Goal: Task Accomplishment & Management: Complete application form

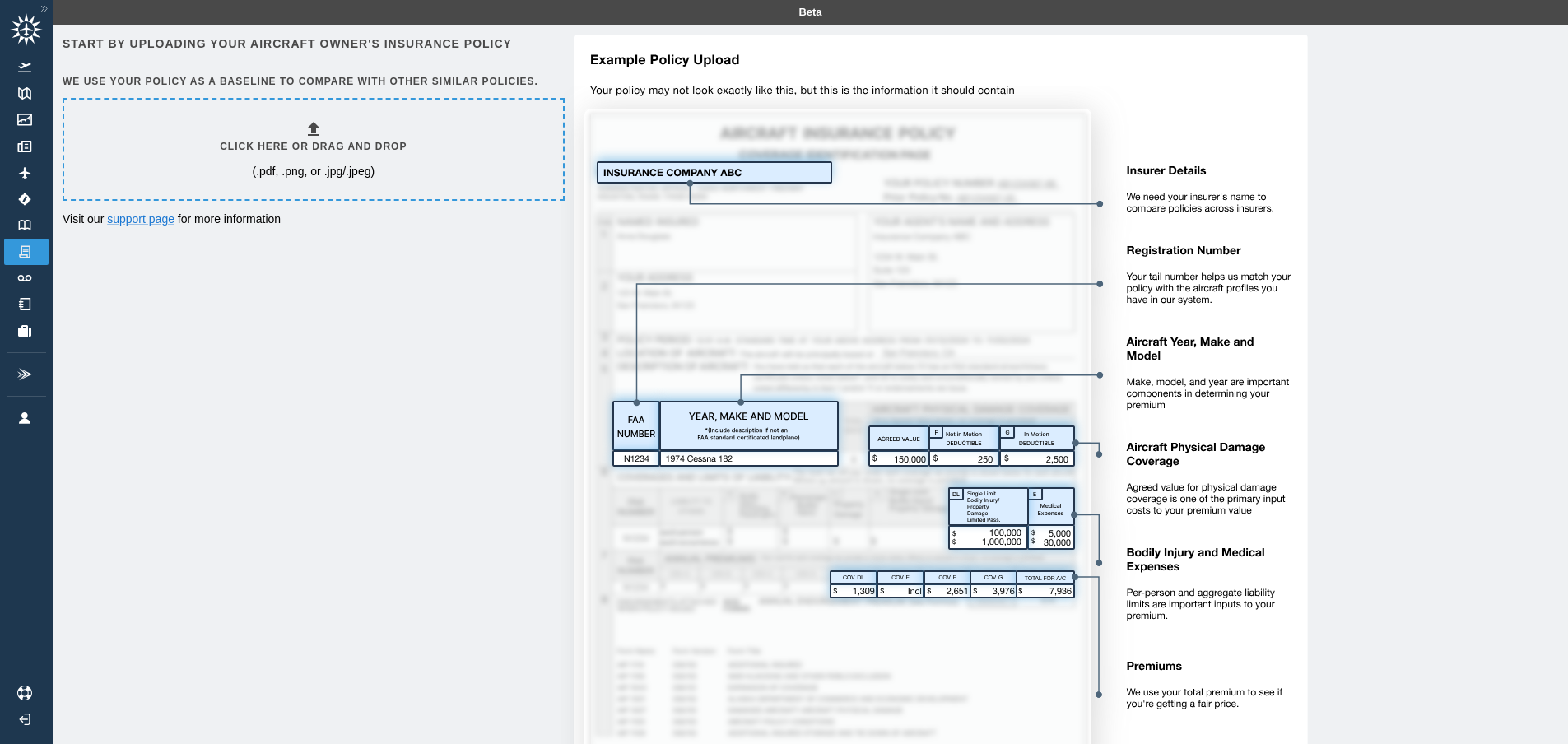
click at [327, 130] on div "Click here or drag and drop (.pdf, .png, or .jpg/.jpeg)" at bounding box center [313, 149] width 187 height 61
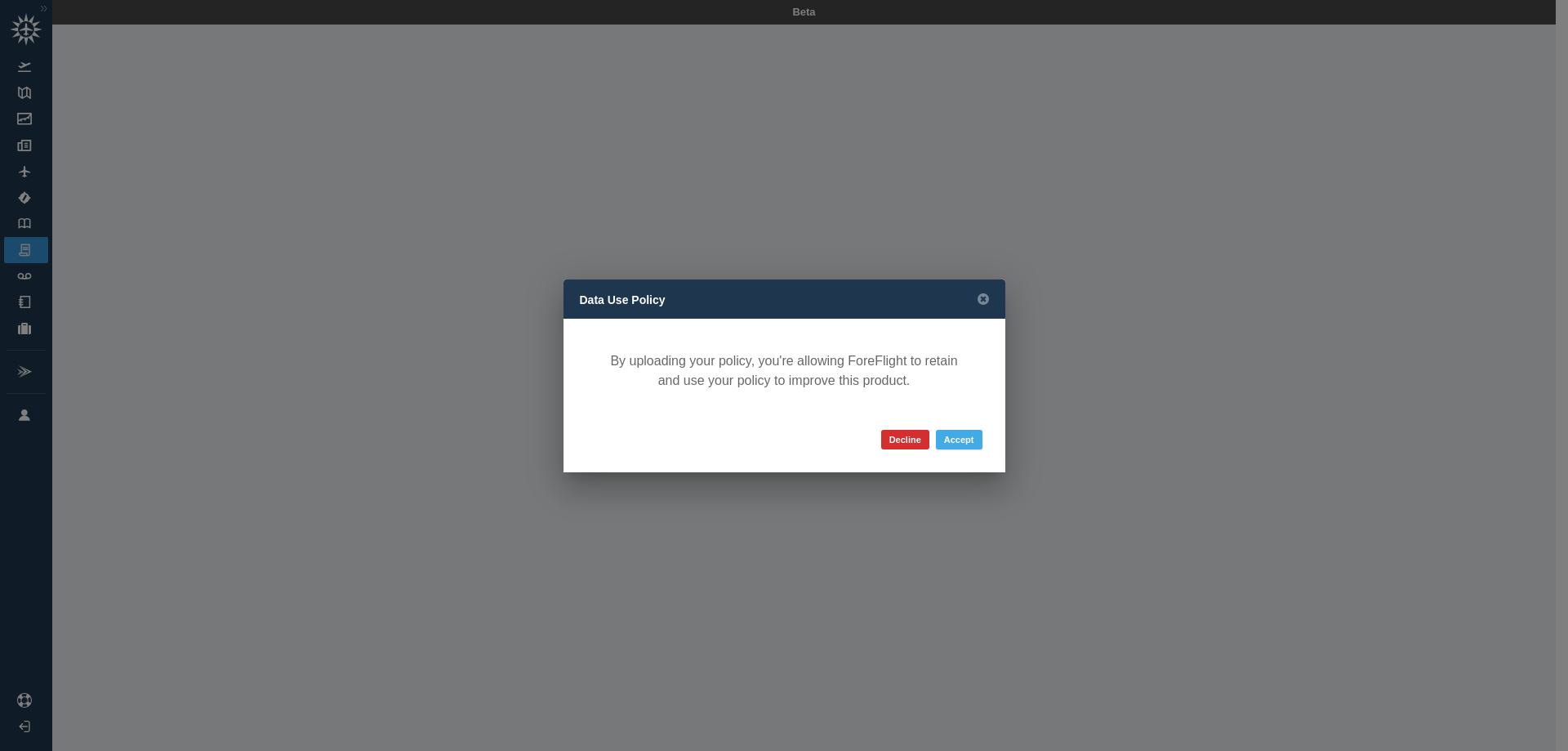
click at [955, 439] on button "Accept" at bounding box center [960, 439] width 47 height 20
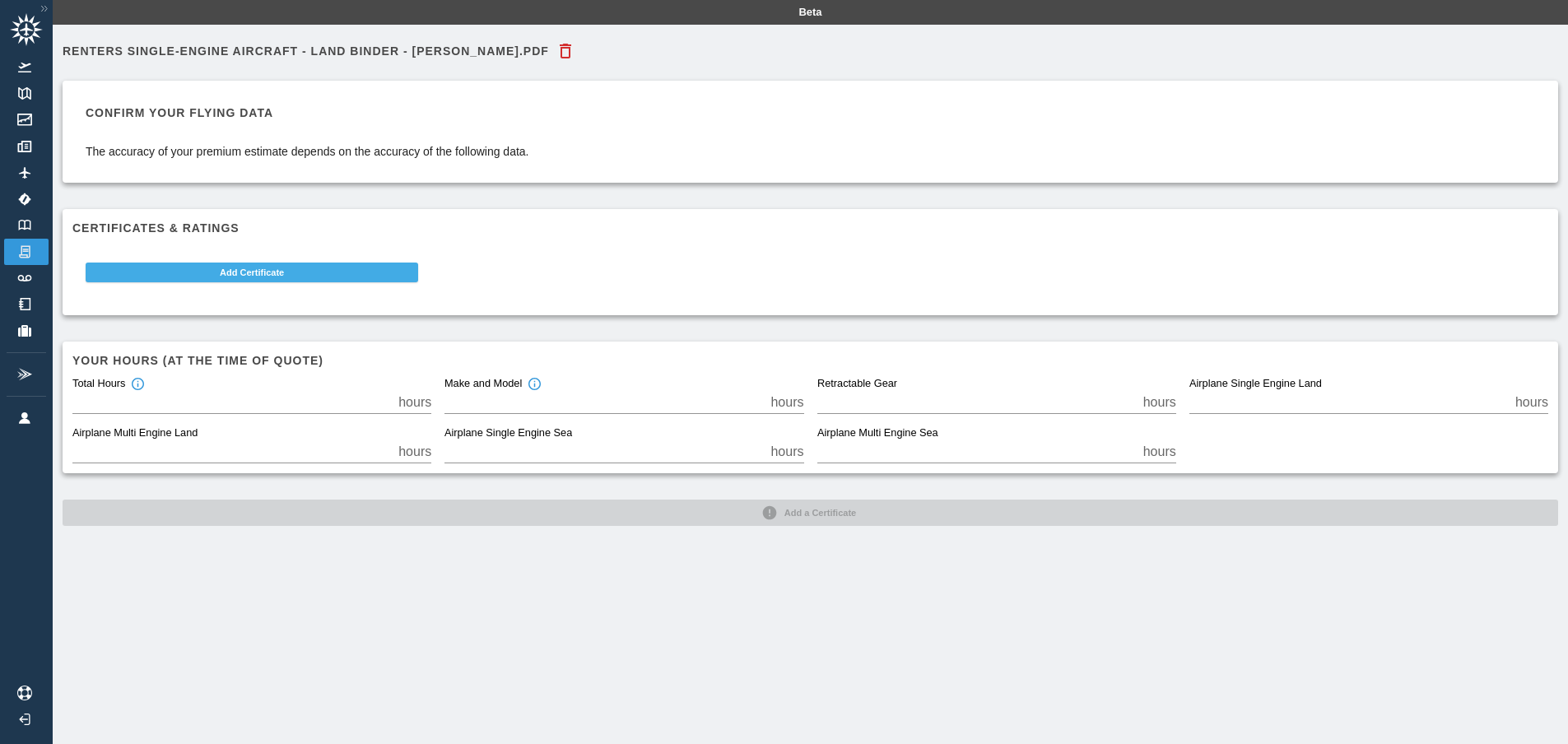
click at [259, 270] on button "Add Certificate" at bounding box center [253, 272] width 333 height 20
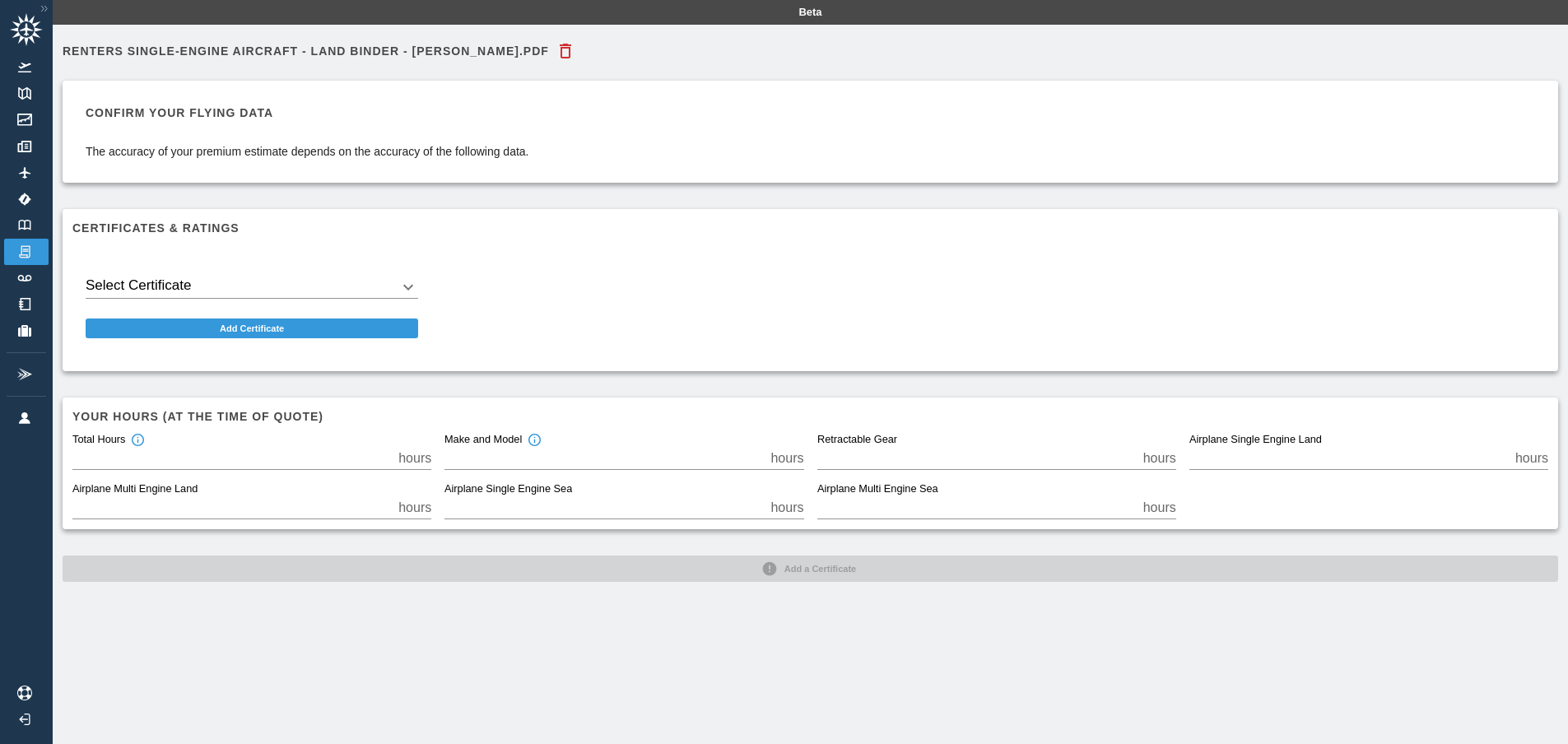
click at [260, 279] on body "Beta Renters Single-Engine Aircraft - Land Binder - [PERSON_NAME].pdf Confirm y…" at bounding box center [784, 372] width 1568 height 744
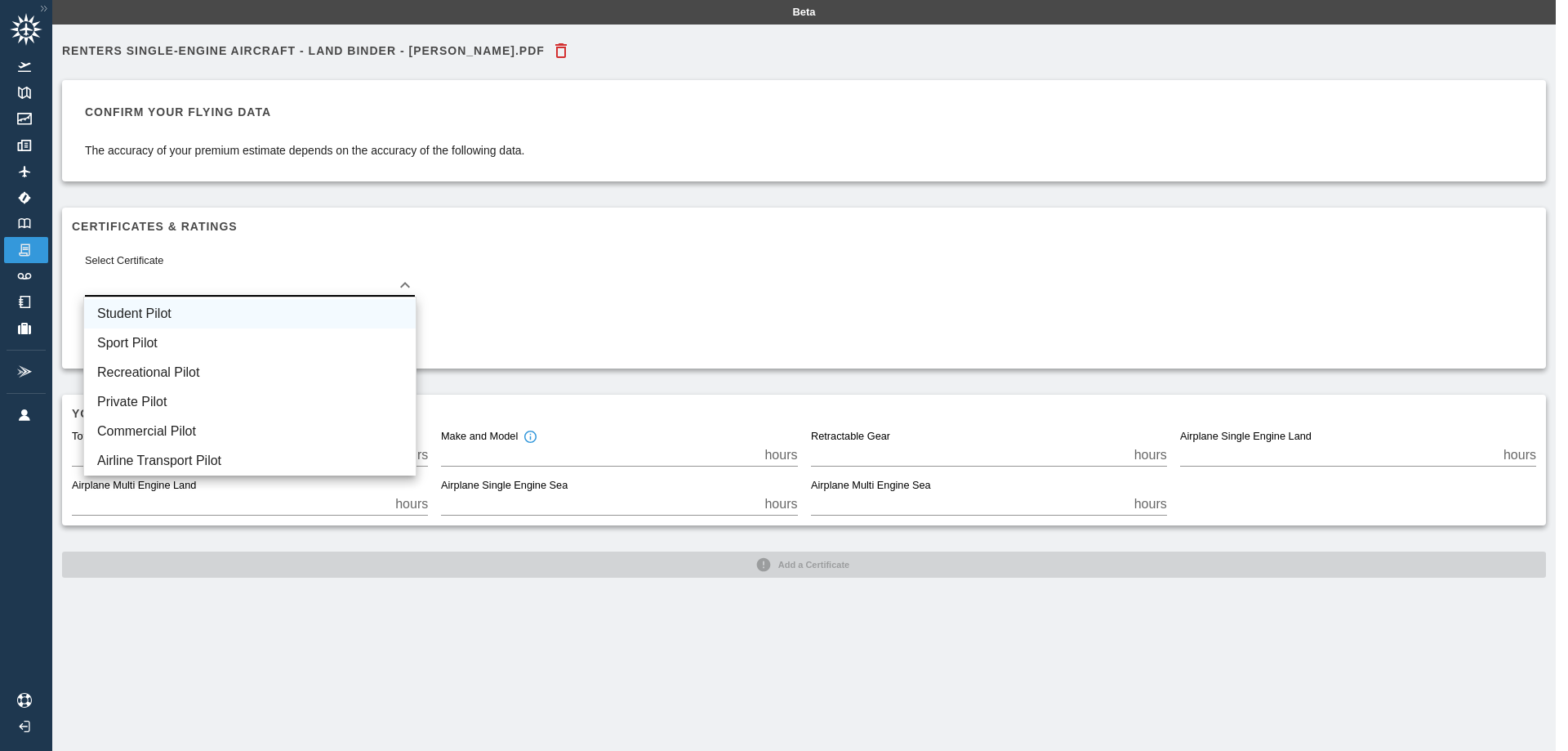
click at [219, 306] on li "Student Pilot" at bounding box center [250, 314] width 331 height 29
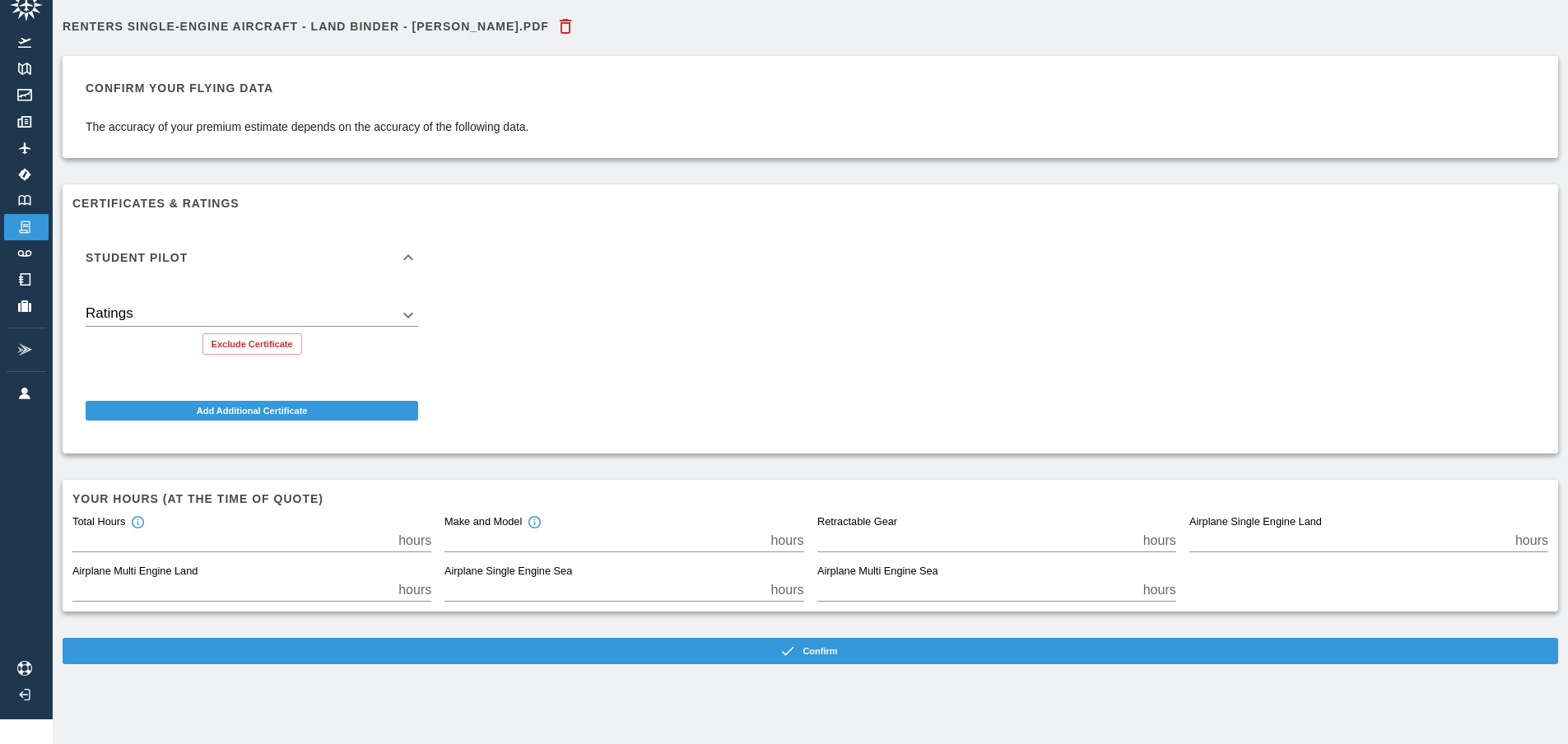
scroll to position [37, 0]
click at [389, 290] on div "Ratings ​" at bounding box center [253, 308] width 333 height 36
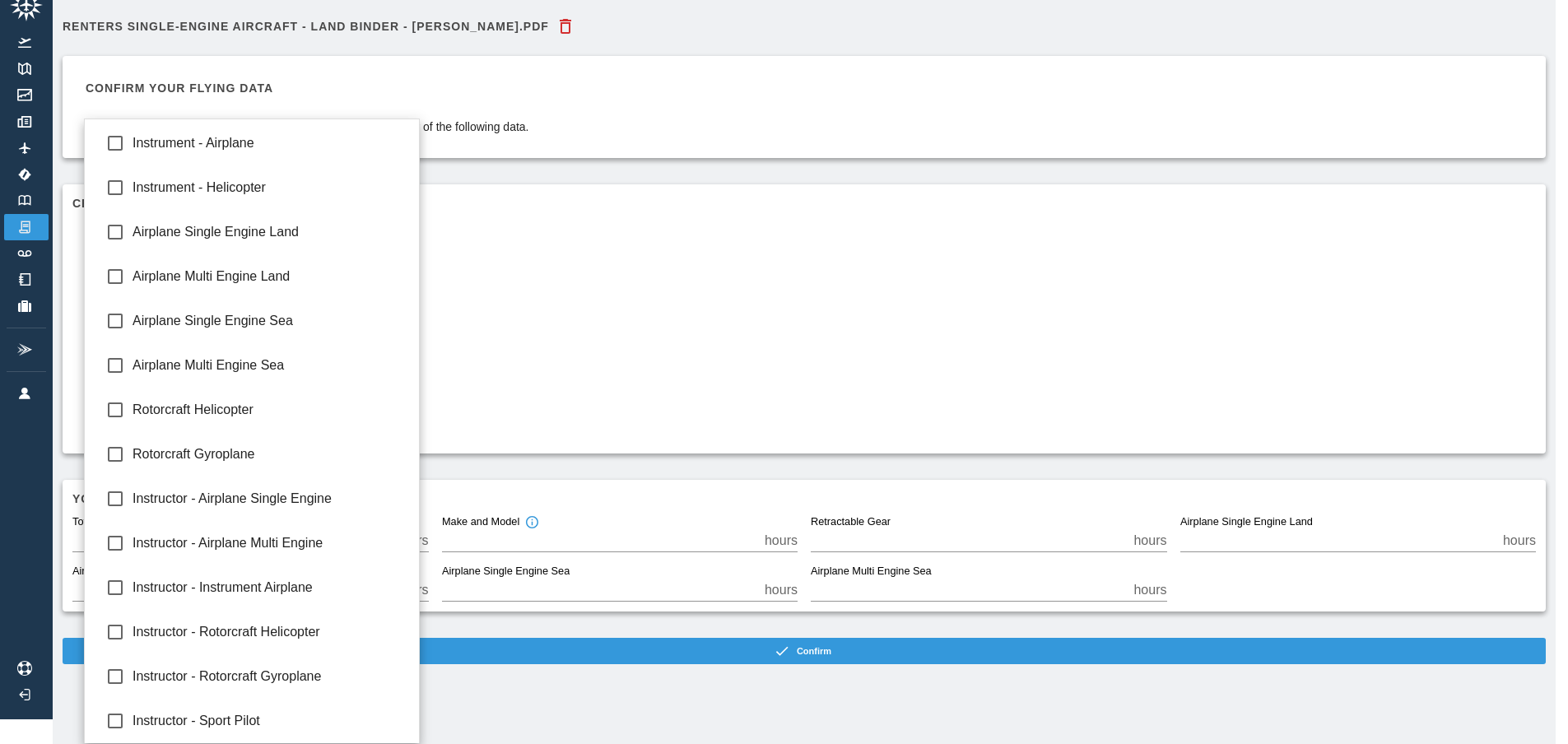
scroll to position [25, 0]
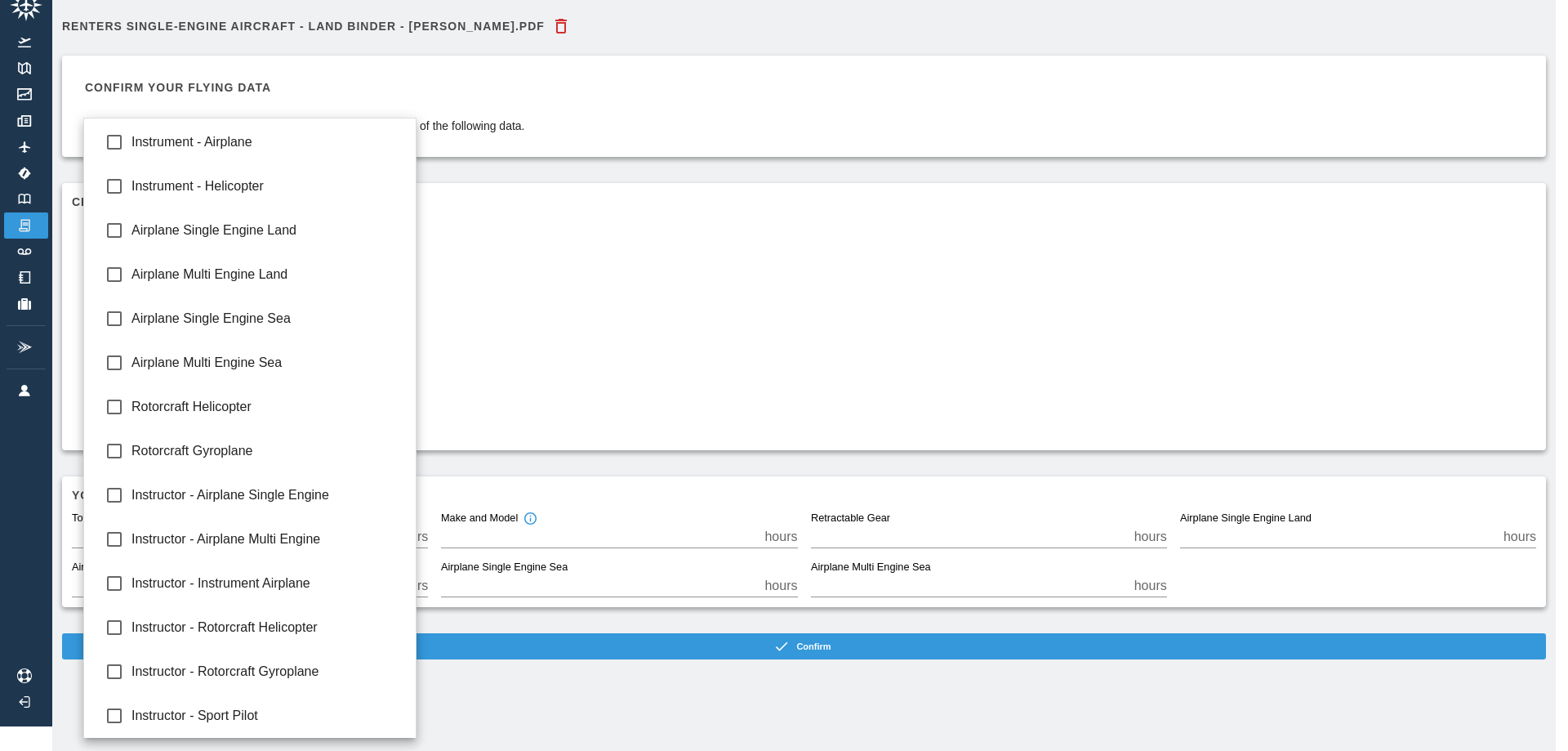
click at [386, 297] on body "Beta Renters Single-Engine Aircraft - Land Binder - [PERSON_NAME].pdf Confirm y…" at bounding box center [784, 351] width 1568 height 751
click at [519, 302] on div at bounding box center [784, 376] width 1568 height 751
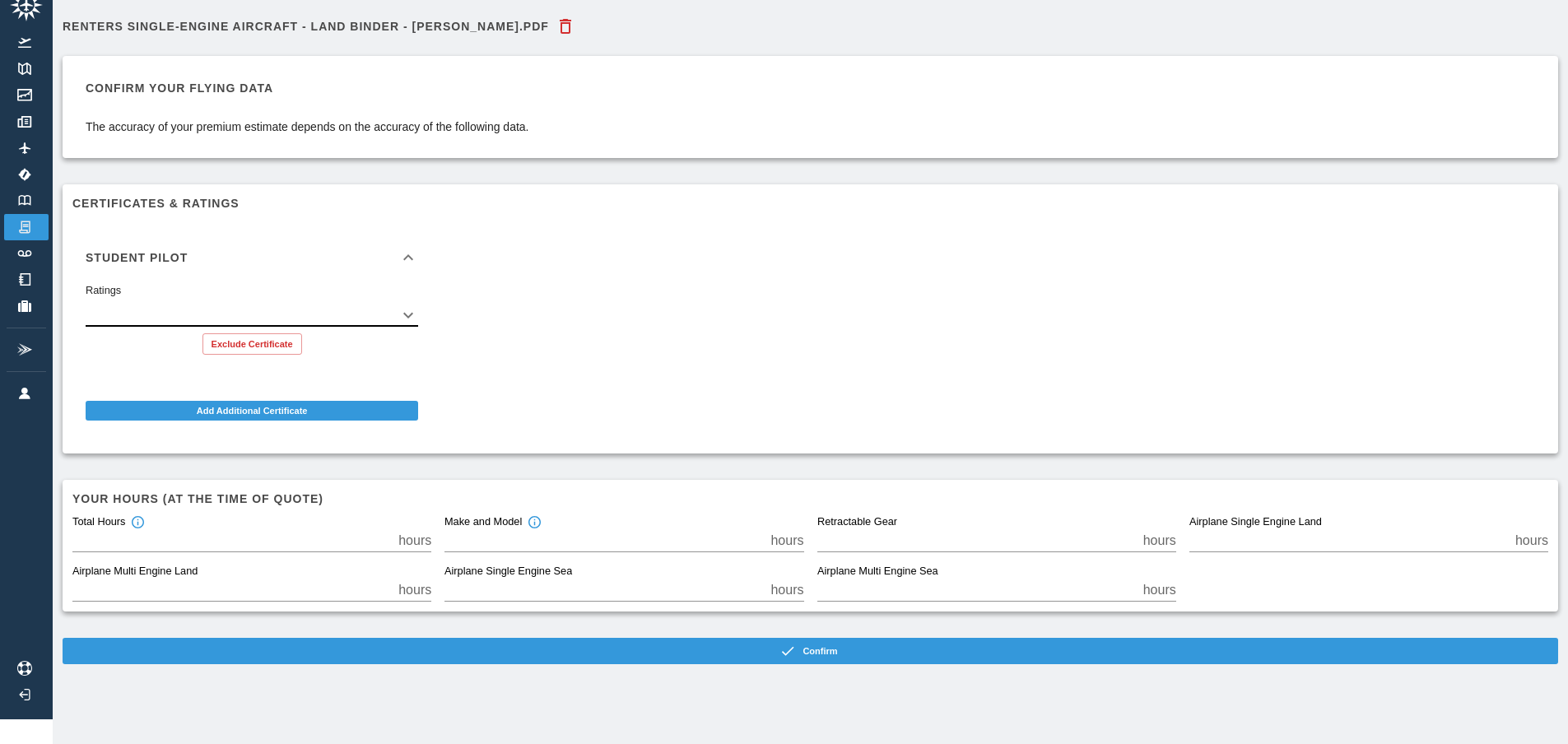
scroll to position [37, 0]
click at [305, 299] on body "Beta Renters Single-Engine Aircraft - Land Binder - [PERSON_NAME].pdf Confirm y…" at bounding box center [784, 347] width 1568 height 744
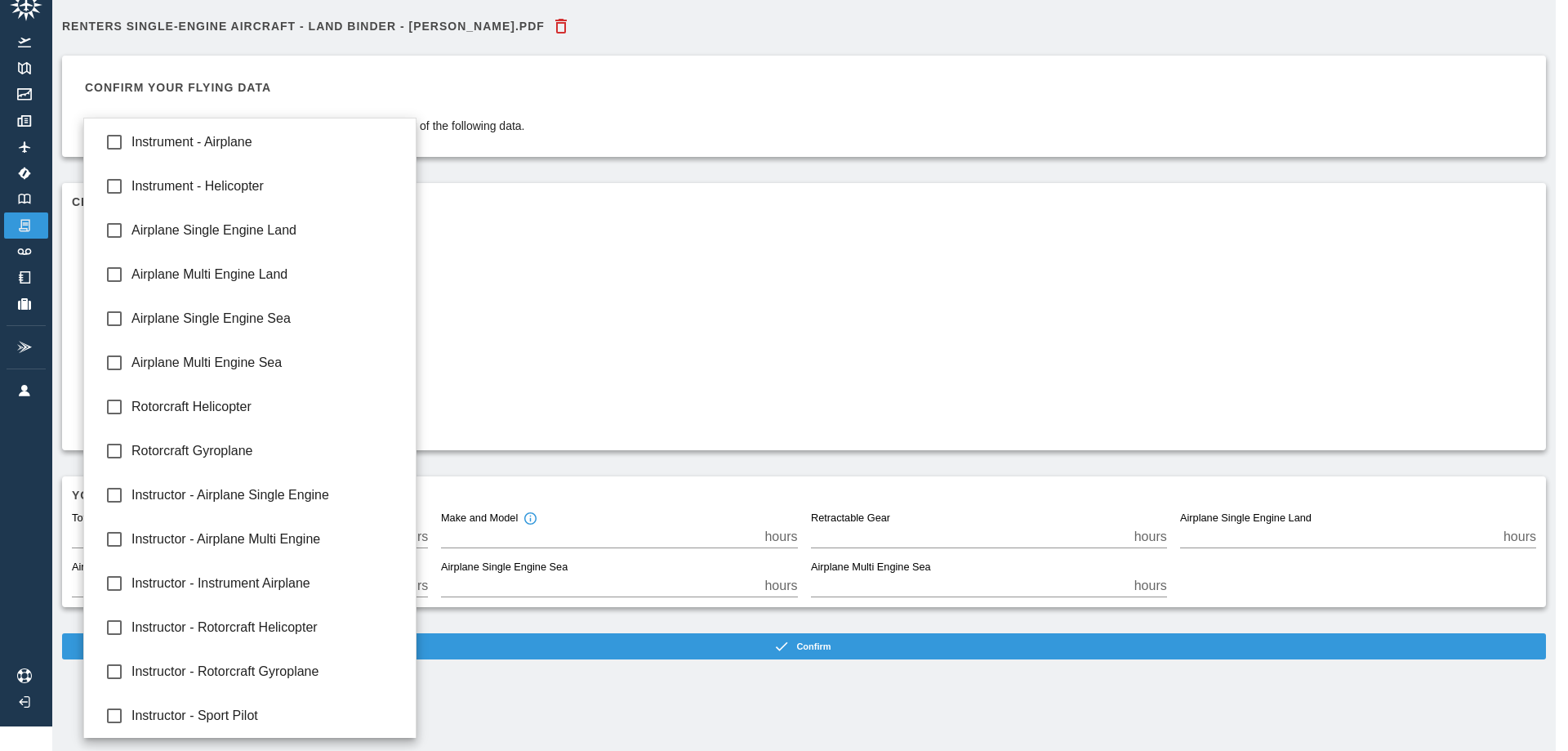
click at [608, 325] on div at bounding box center [784, 376] width 1568 height 751
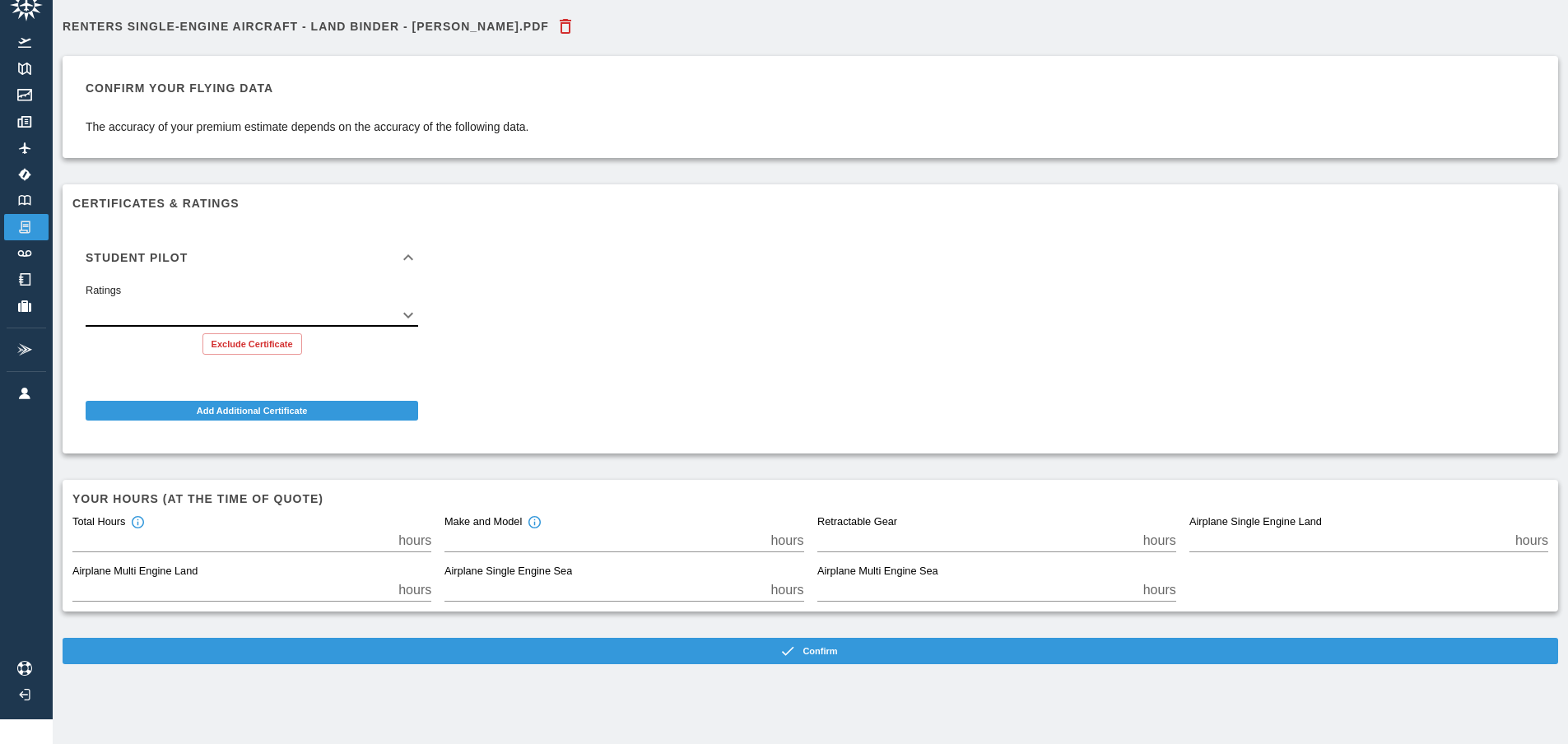
scroll to position [37, 0]
click at [269, 529] on input "*" at bounding box center [233, 541] width 320 height 23
type input "**"
click at [494, 529] on input "*" at bounding box center [604, 541] width 320 height 23
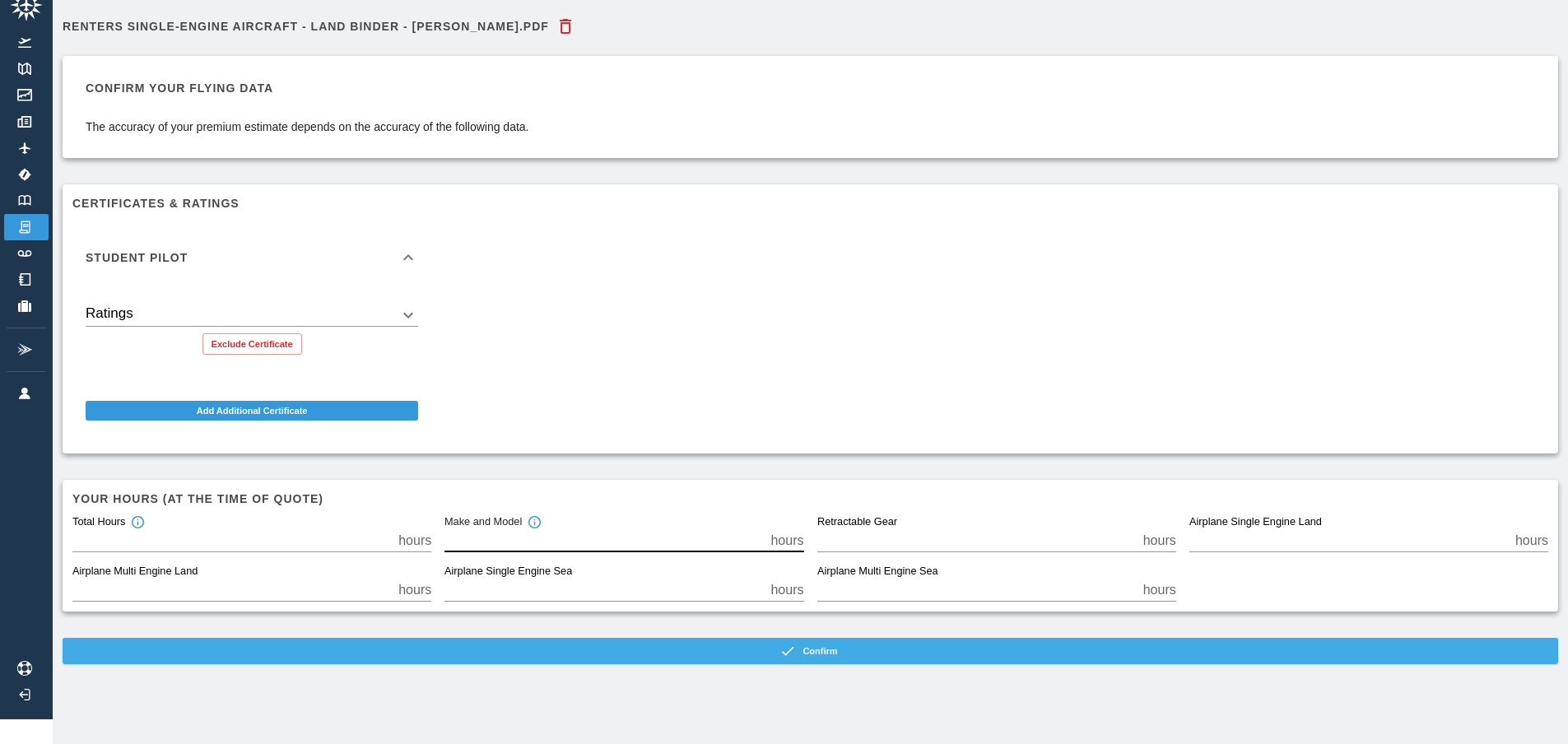
click at [514, 638] on button "Confirm" at bounding box center [810, 651] width 1496 height 26
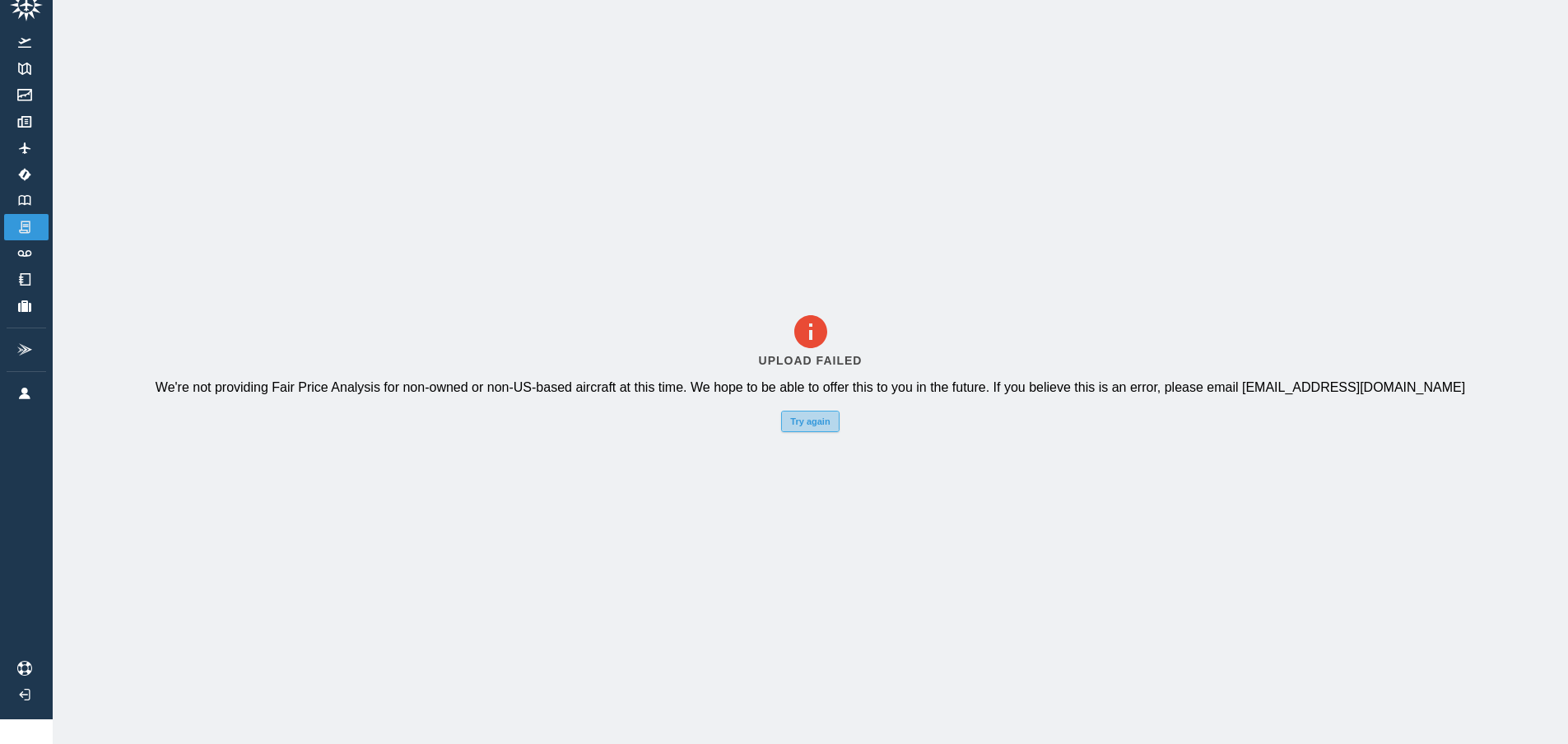
click at [806, 418] on button "Try again" at bounding box center [810, 421] width 58 height 22
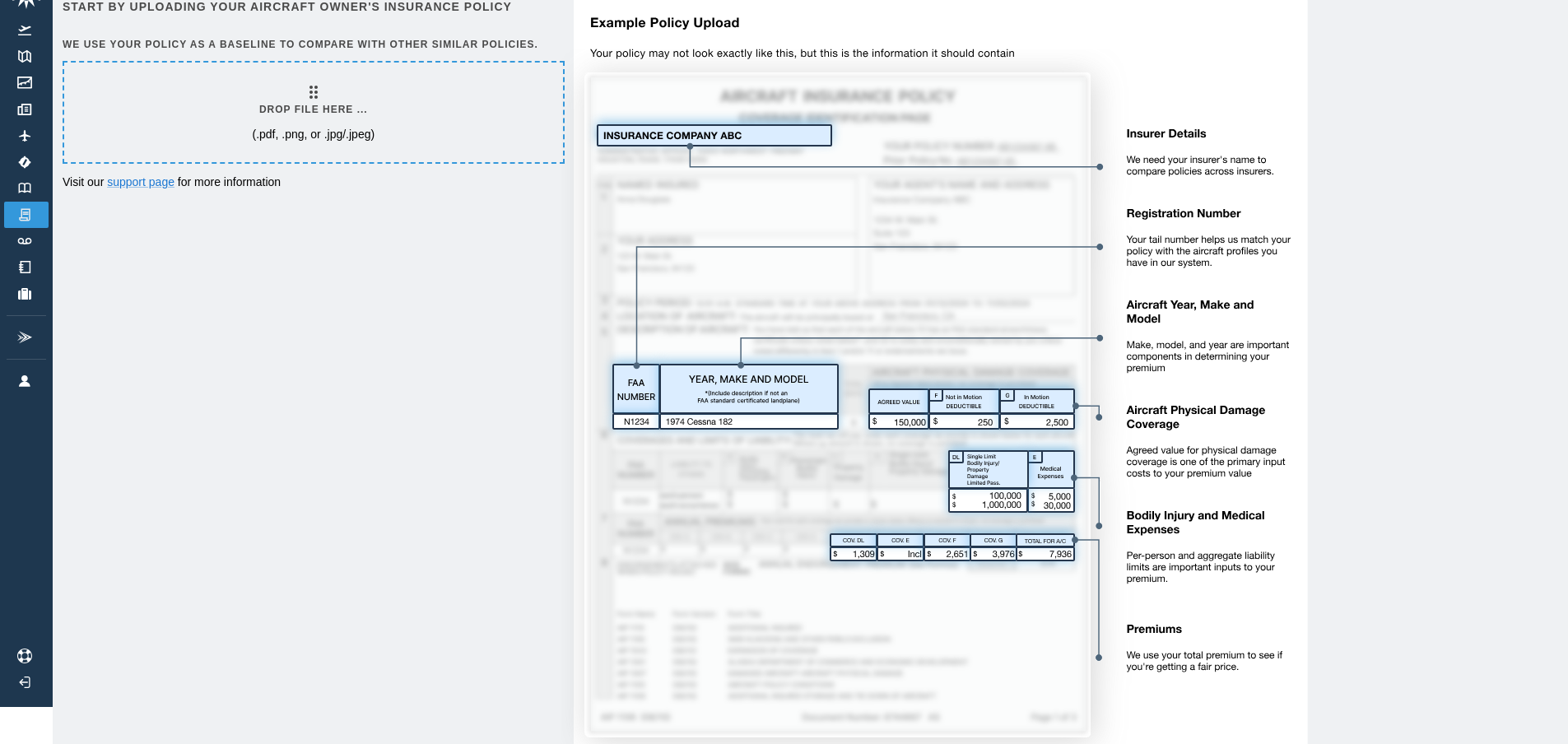
scroll to position [25, 0]
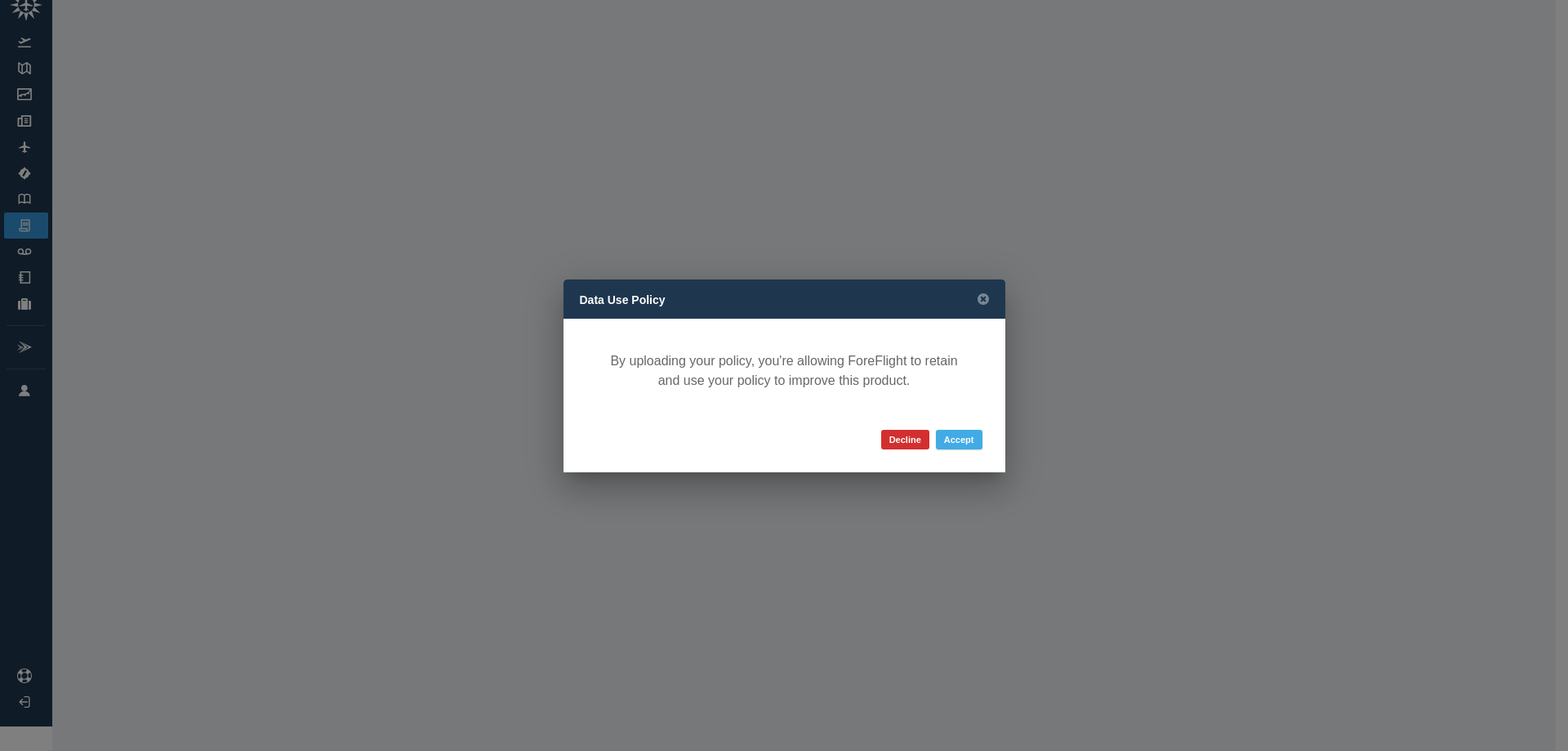
click at [975, 448] on button "Accept" at bounding box center [960, 439] width 47 height 20
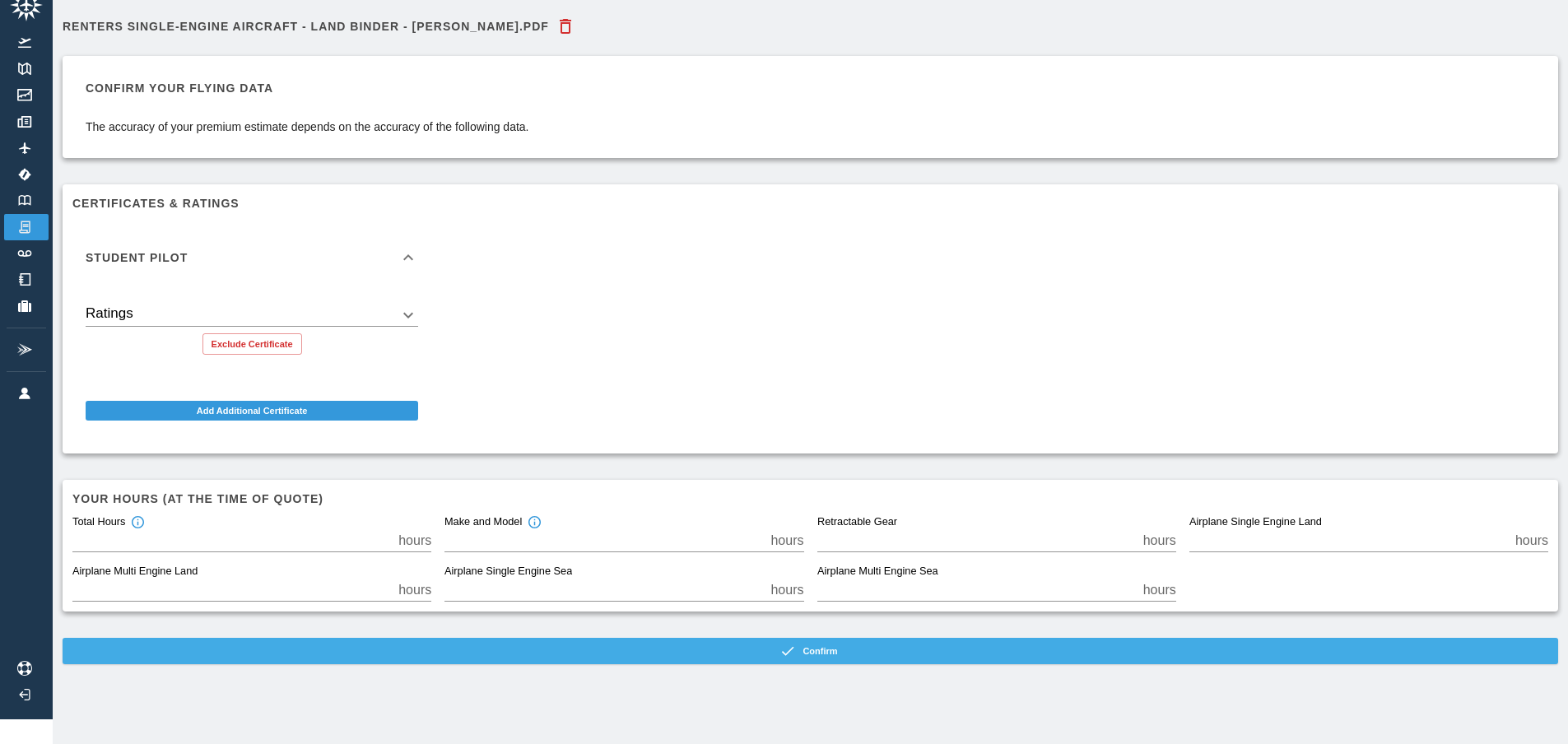
click at [458, 649] on button "Confirm" at bounding box center [810, 651] width 1496 height 26
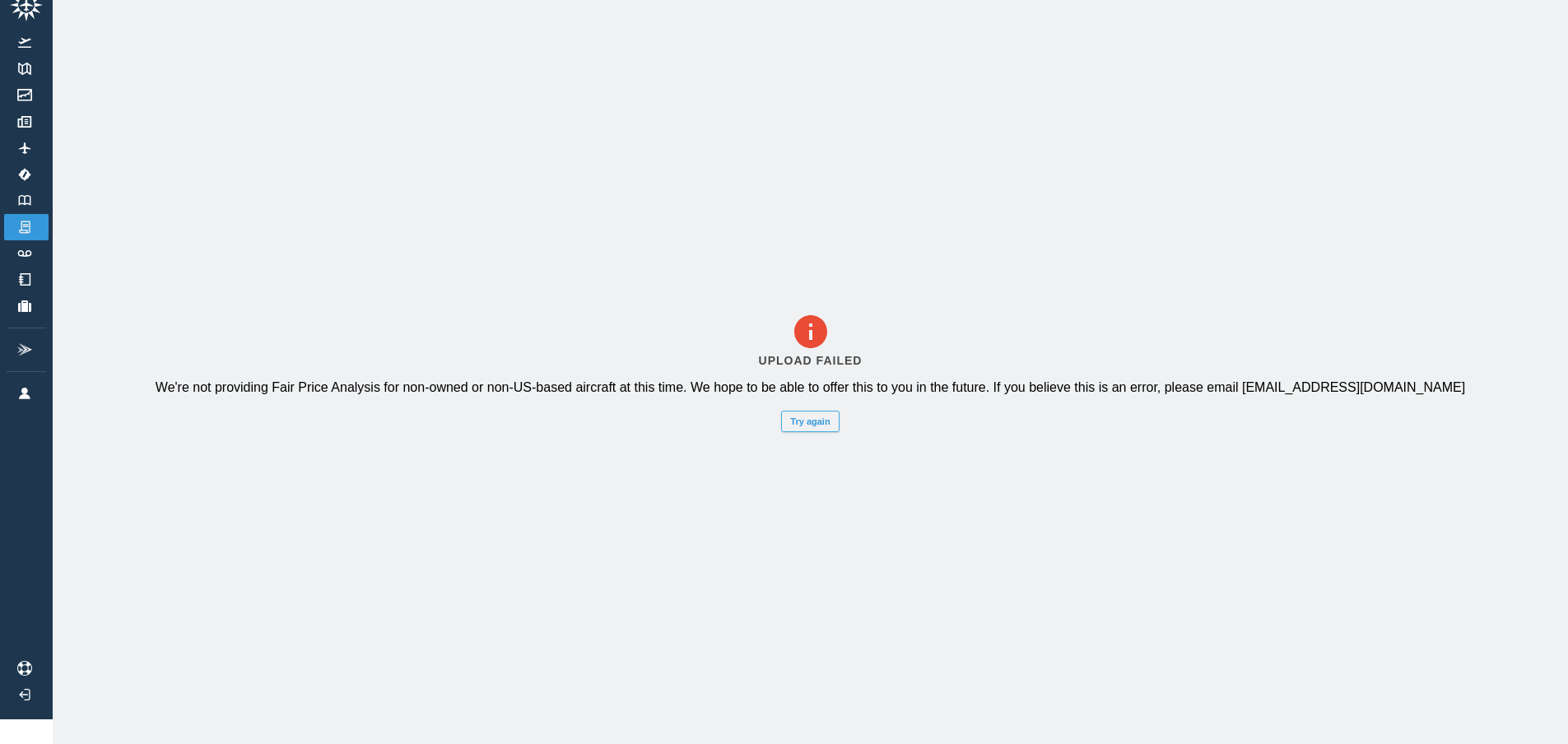
click at [802, 432] on button "Try again" at bounding box center [810, 421] width 58 height 22
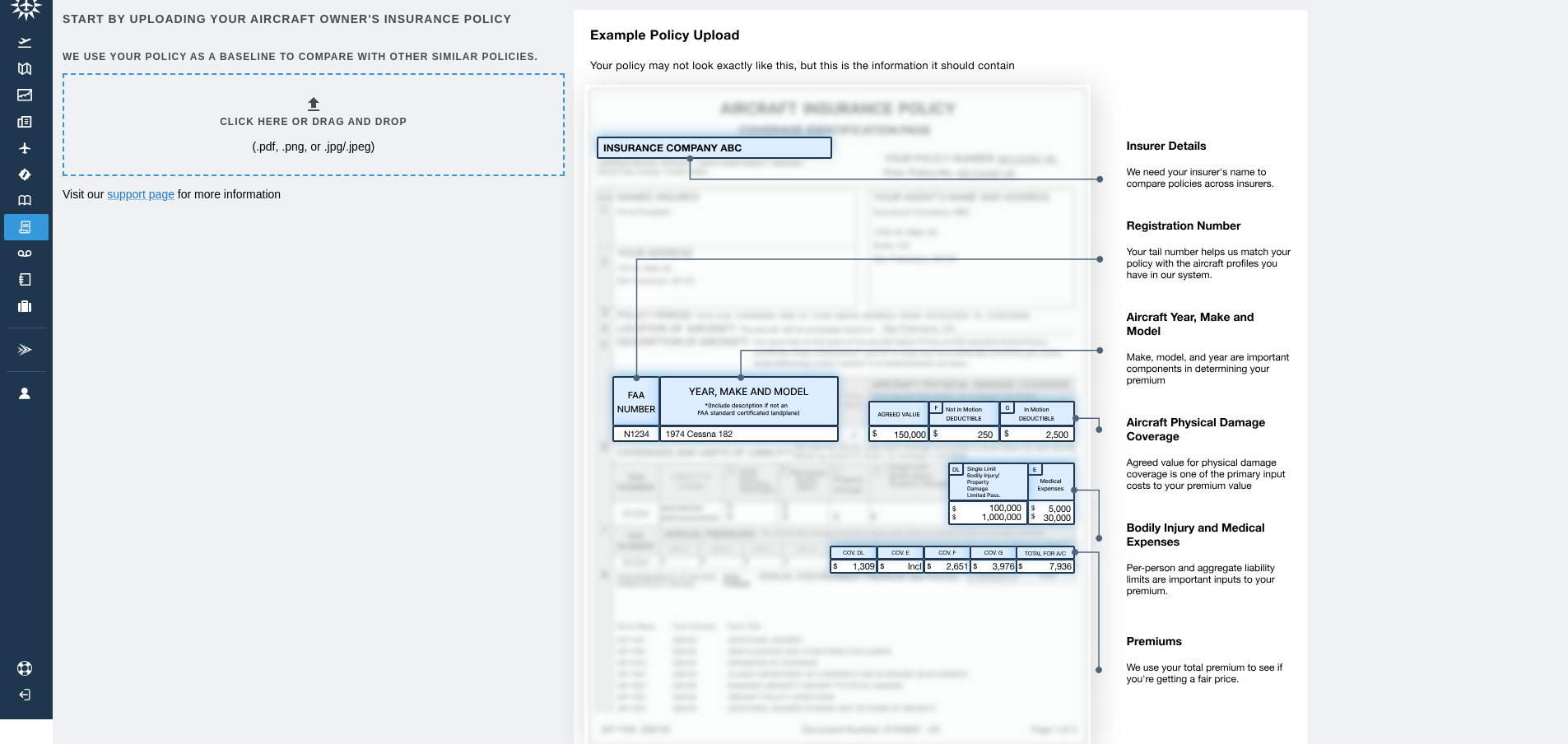
click at [709, 142] on img at bounding box center [935, 394] width 747 height 770
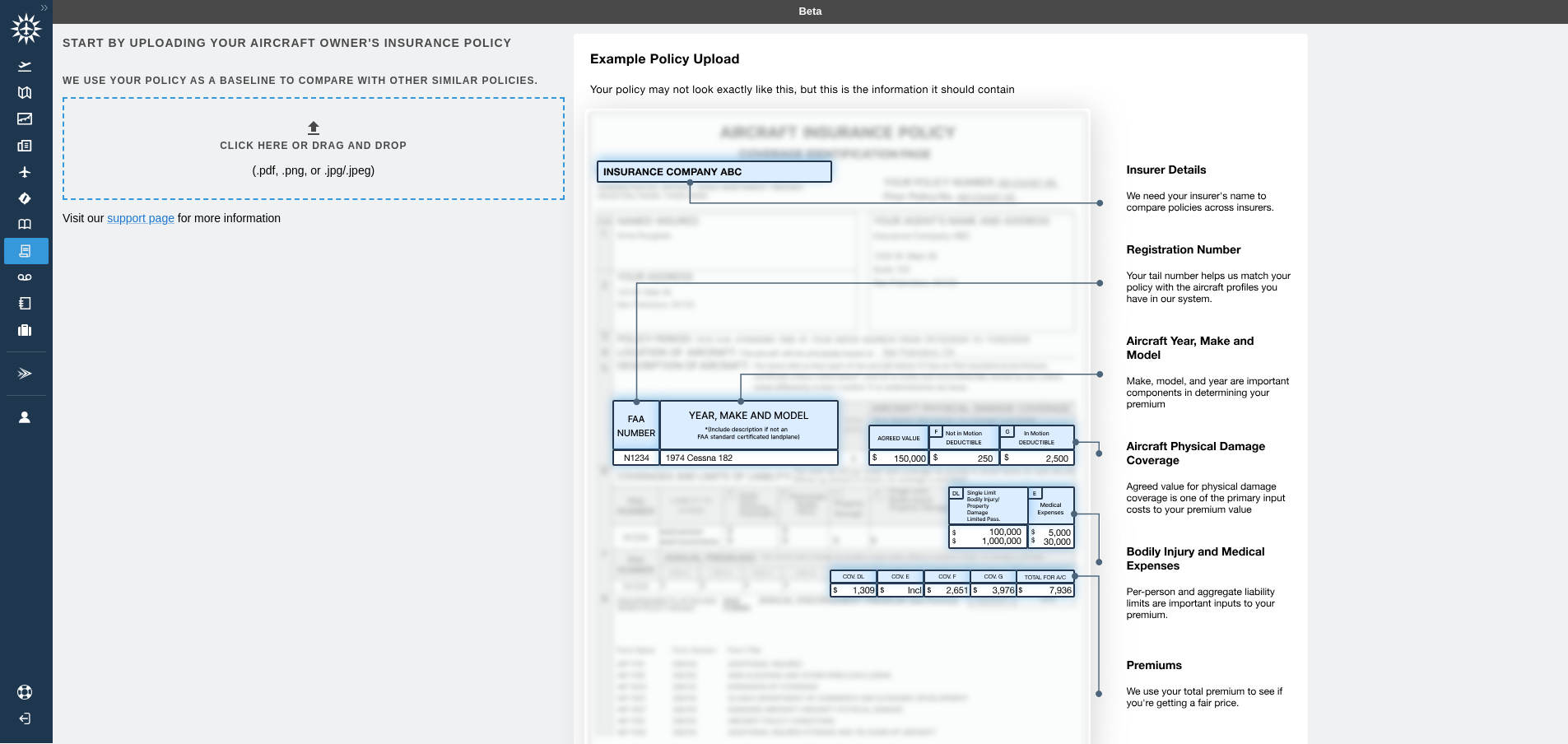
scroll to position [0, 0]
click at [44, 3] on img at bounding box center [44, 9] width 16 height 14
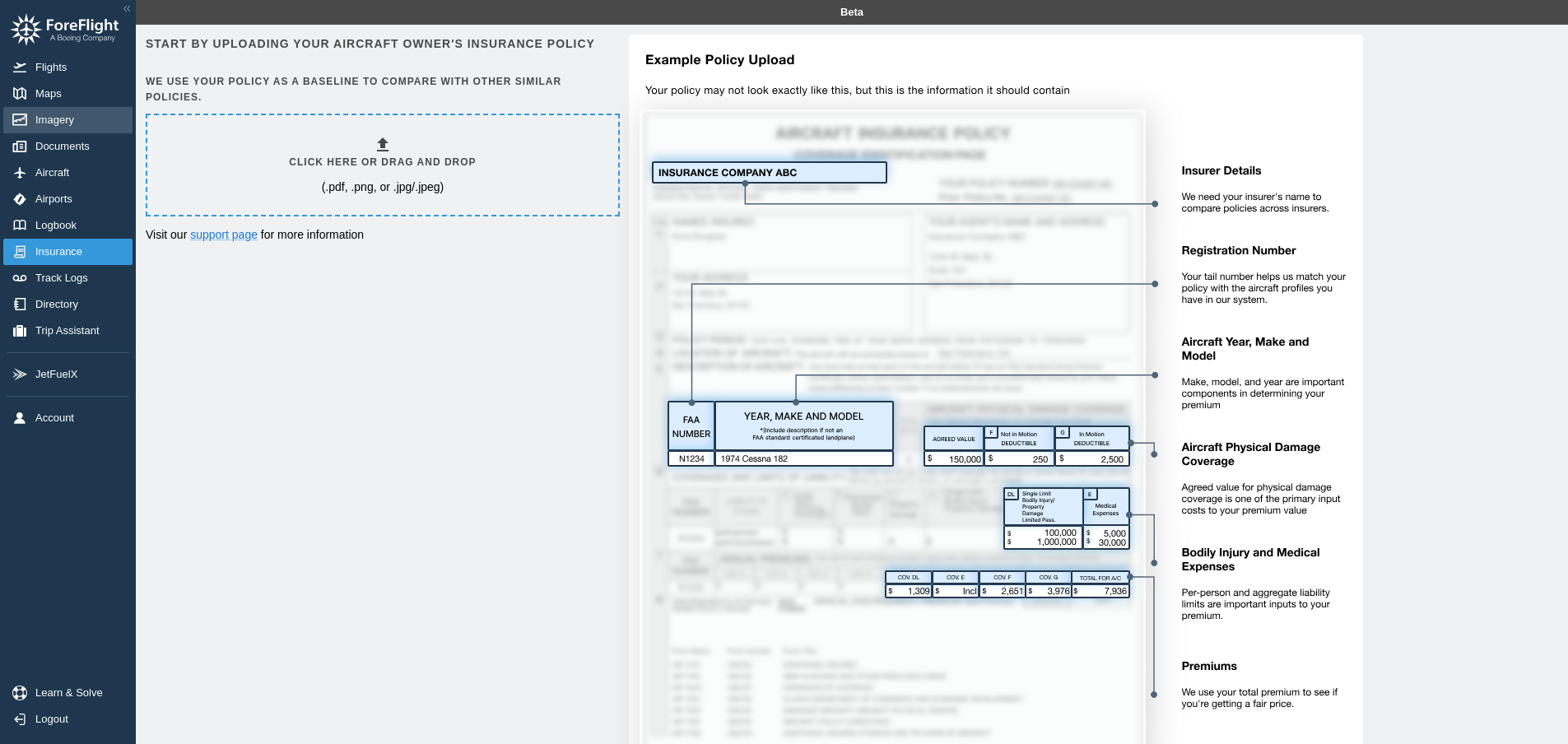
click at [78, 122] on span "Imagery" at bounding box center [58, 120] width 45 height 13
